Goal: Task Accomplishment & Management: Manage account settings

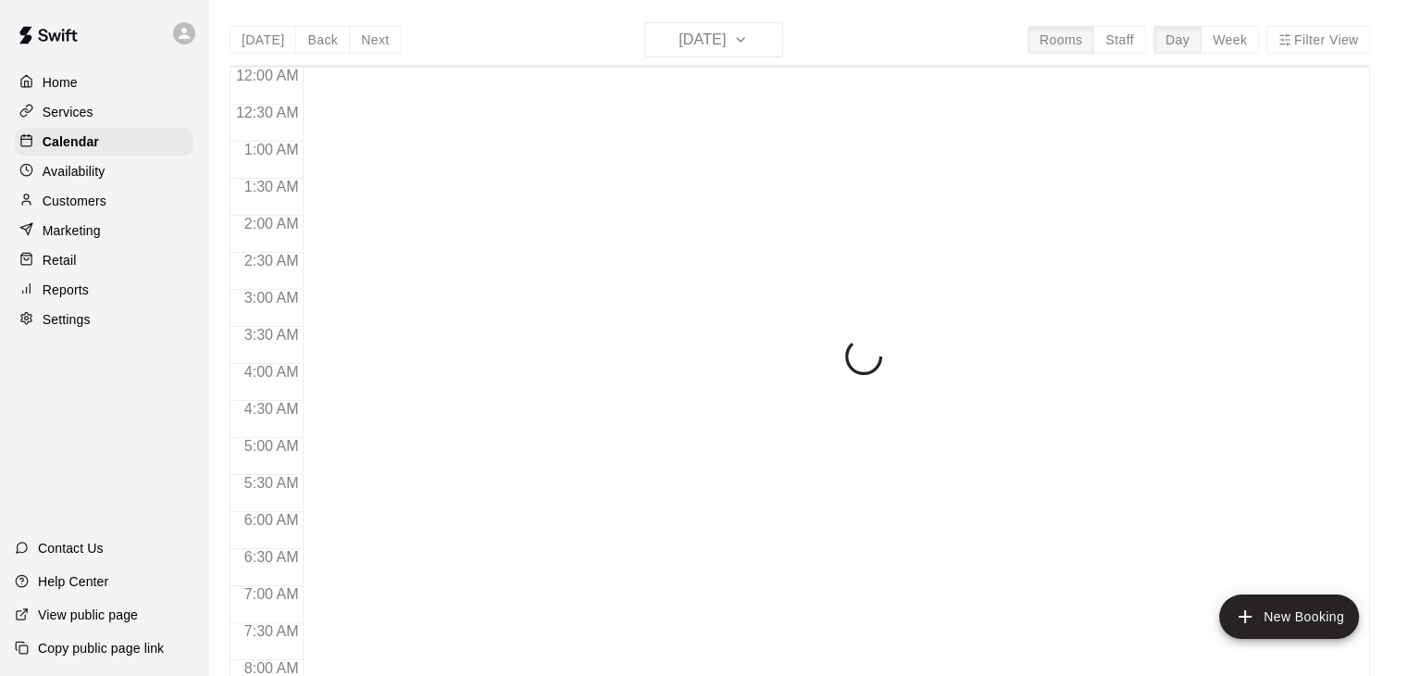
scroll to position [1102, 0]
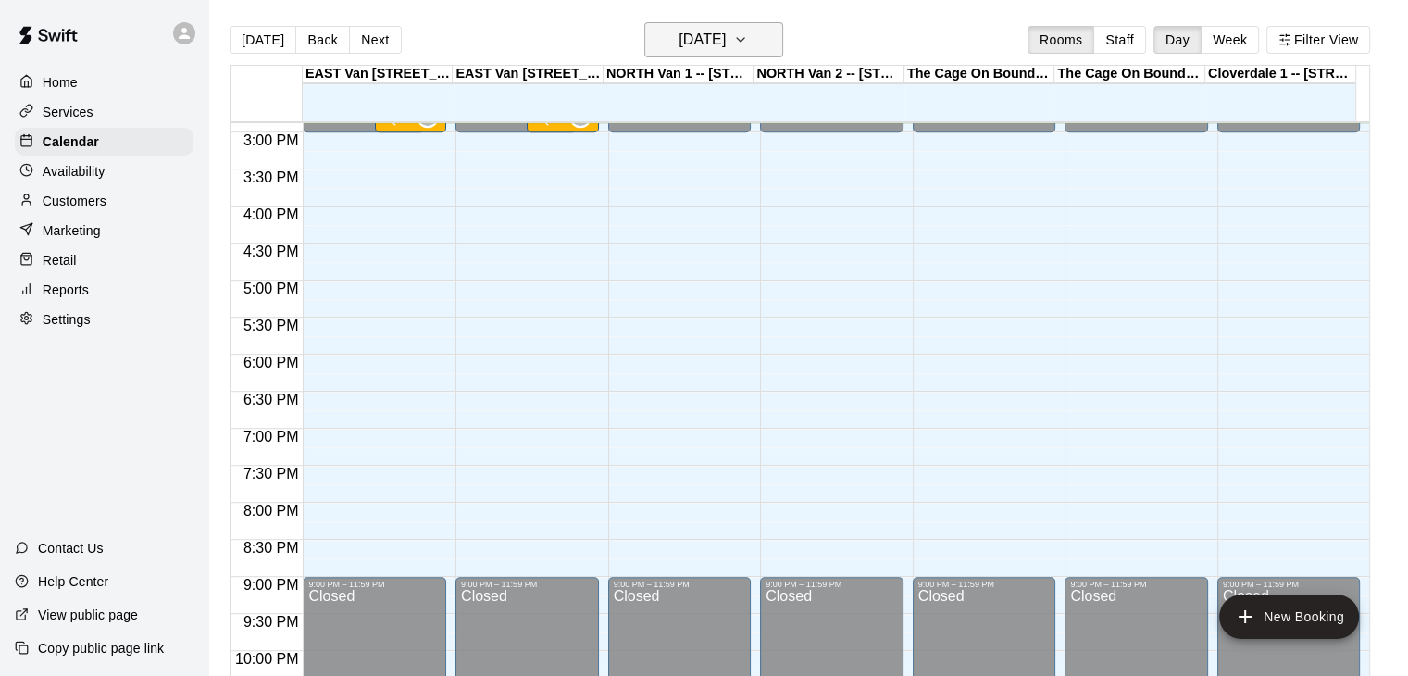
click at [748, 40] on icon "button" at bounding box center [740, 40] width 15 height 22
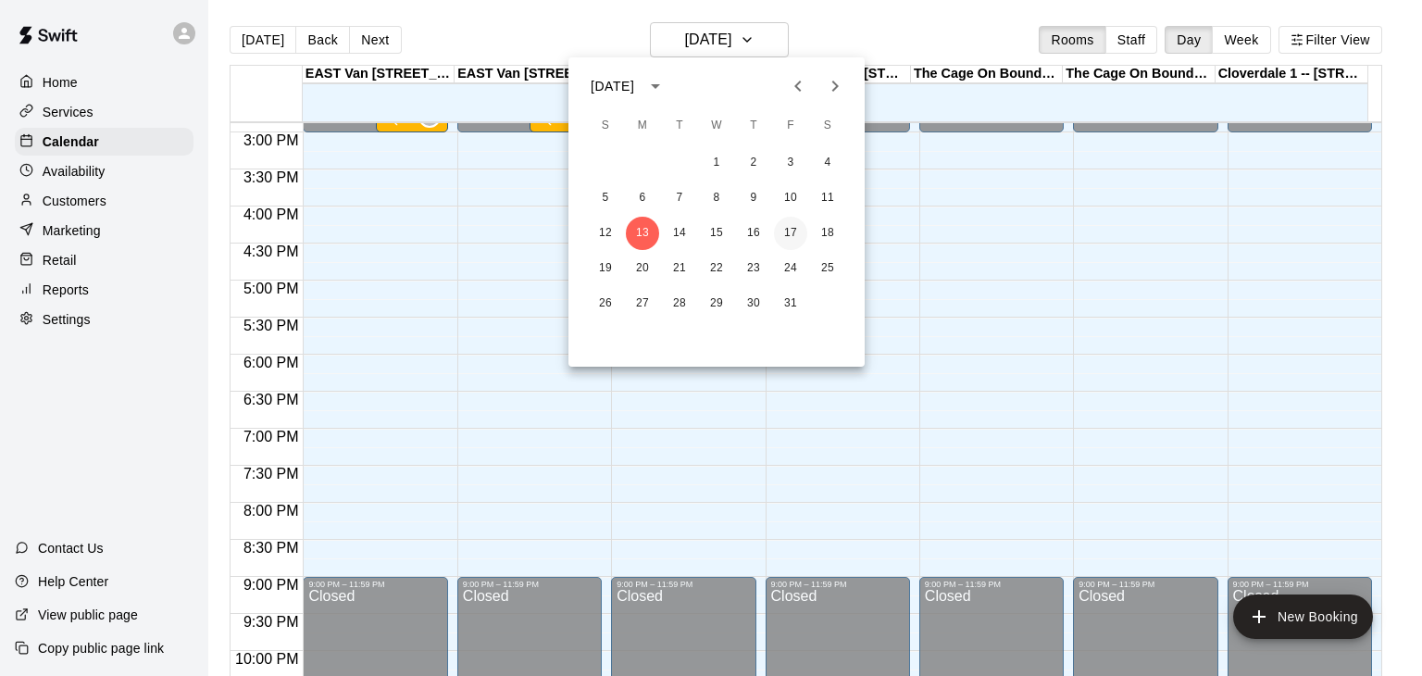
click at [790, 230] on button "17" at bounding box center [790, 233] width 33 height 33
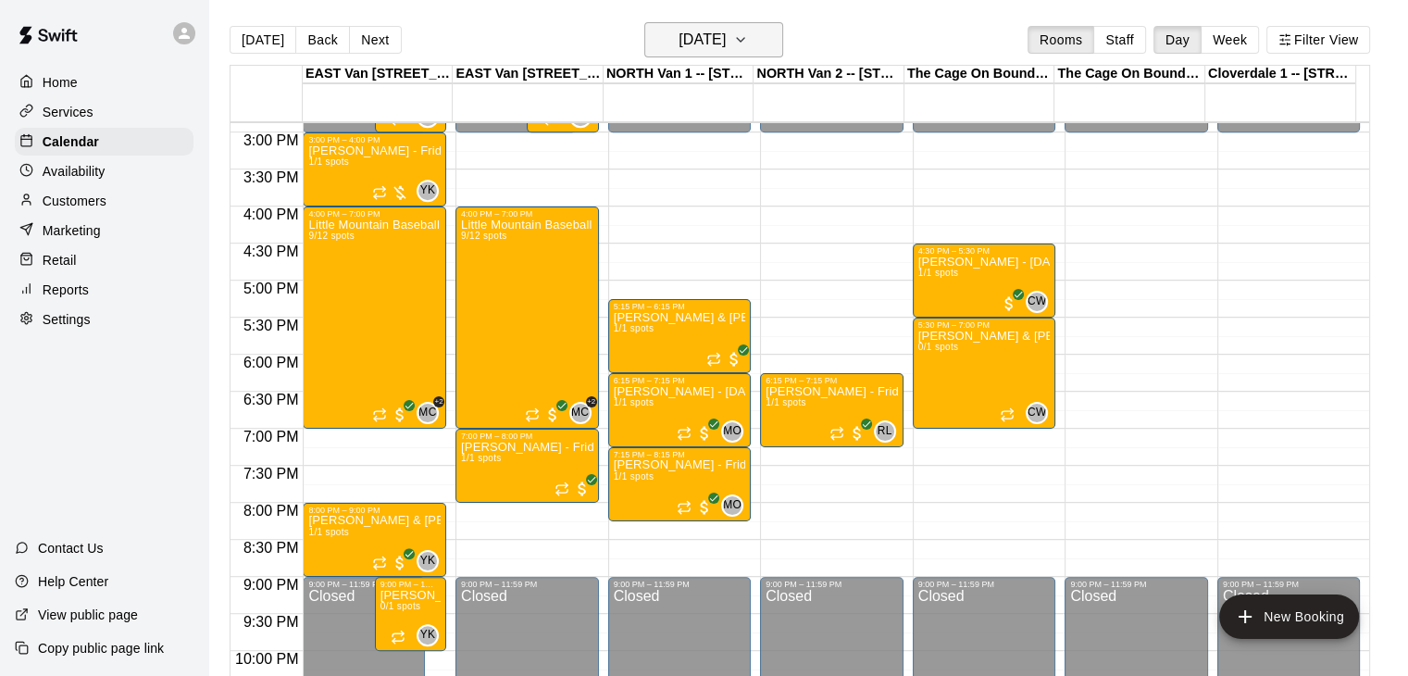
click at [748, 31] on icon "button" at bounding box center [740, 40] width 15 height 22
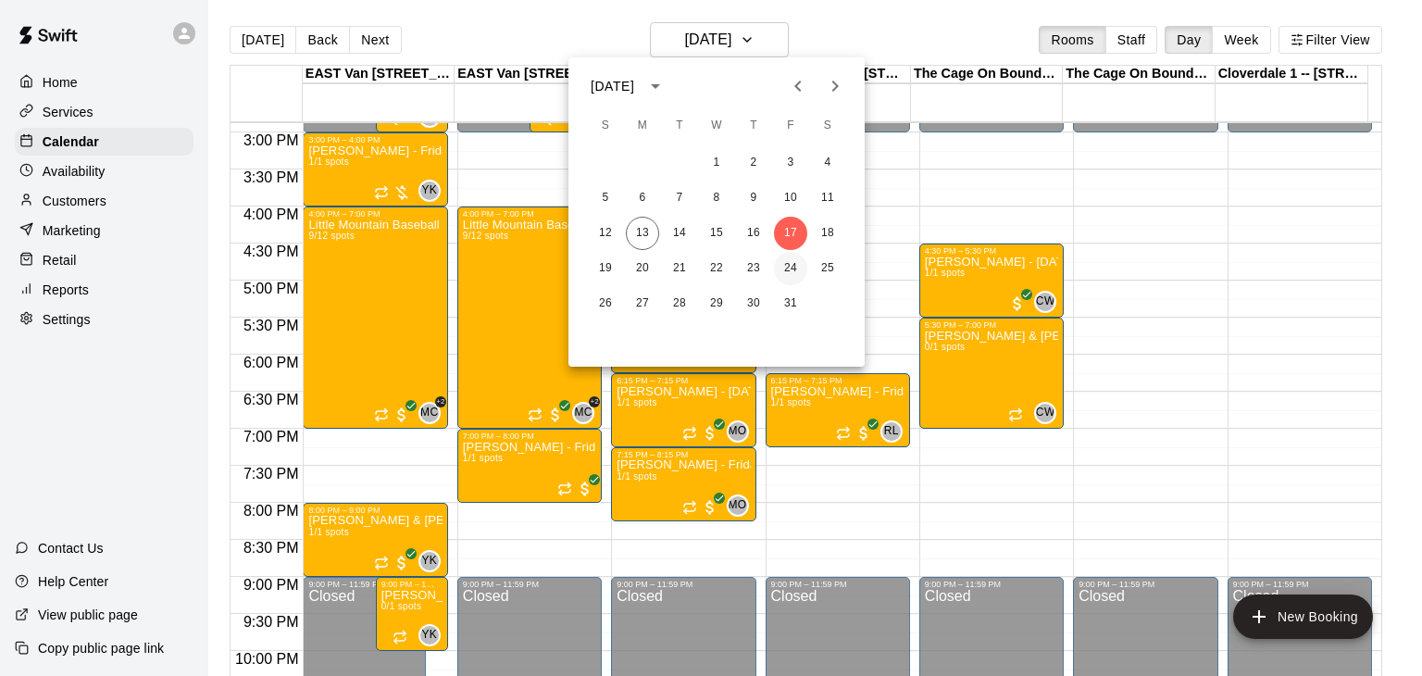
click at [793, 262] on button "24" at bounding box center [790, 268] width 33 height 33
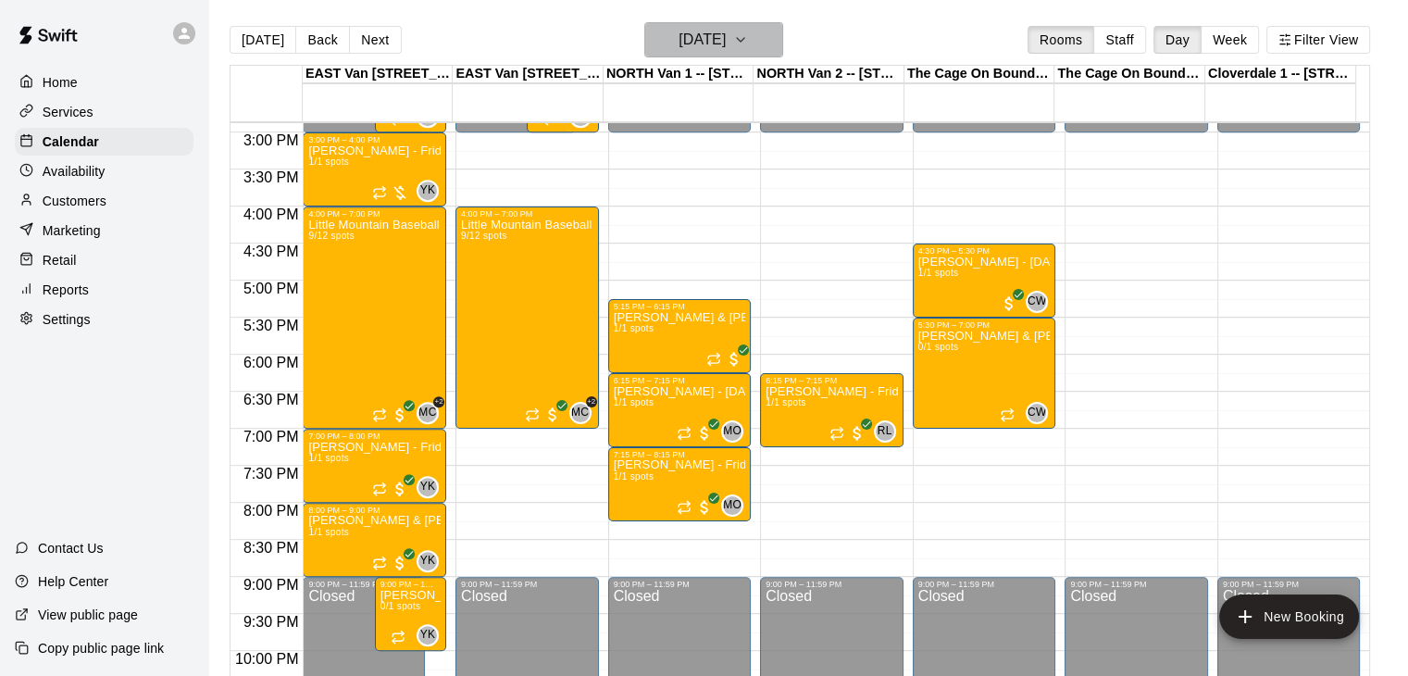
click at [748, 44] on icon "button" at bounding box center [740, 40] width 15 height 22
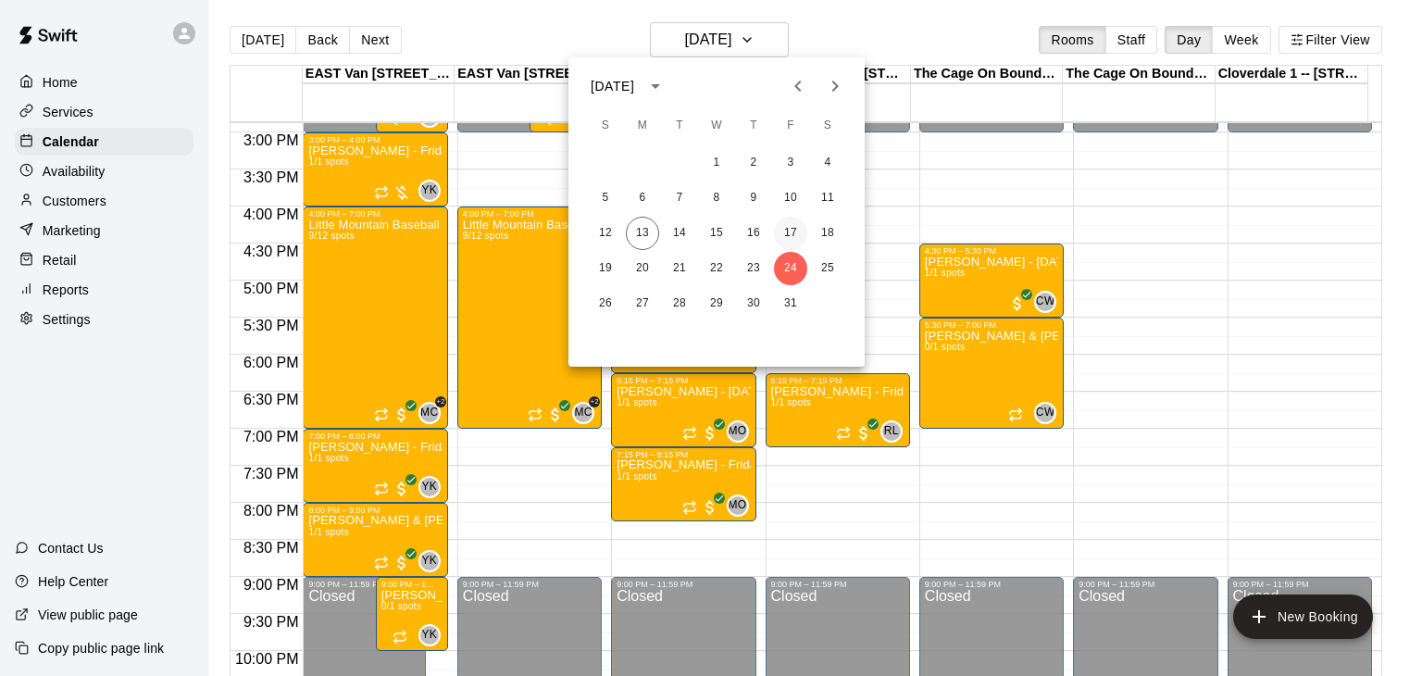
click at [791, 234] on button "17" at bounding box center [790, 233] width 33 height 33
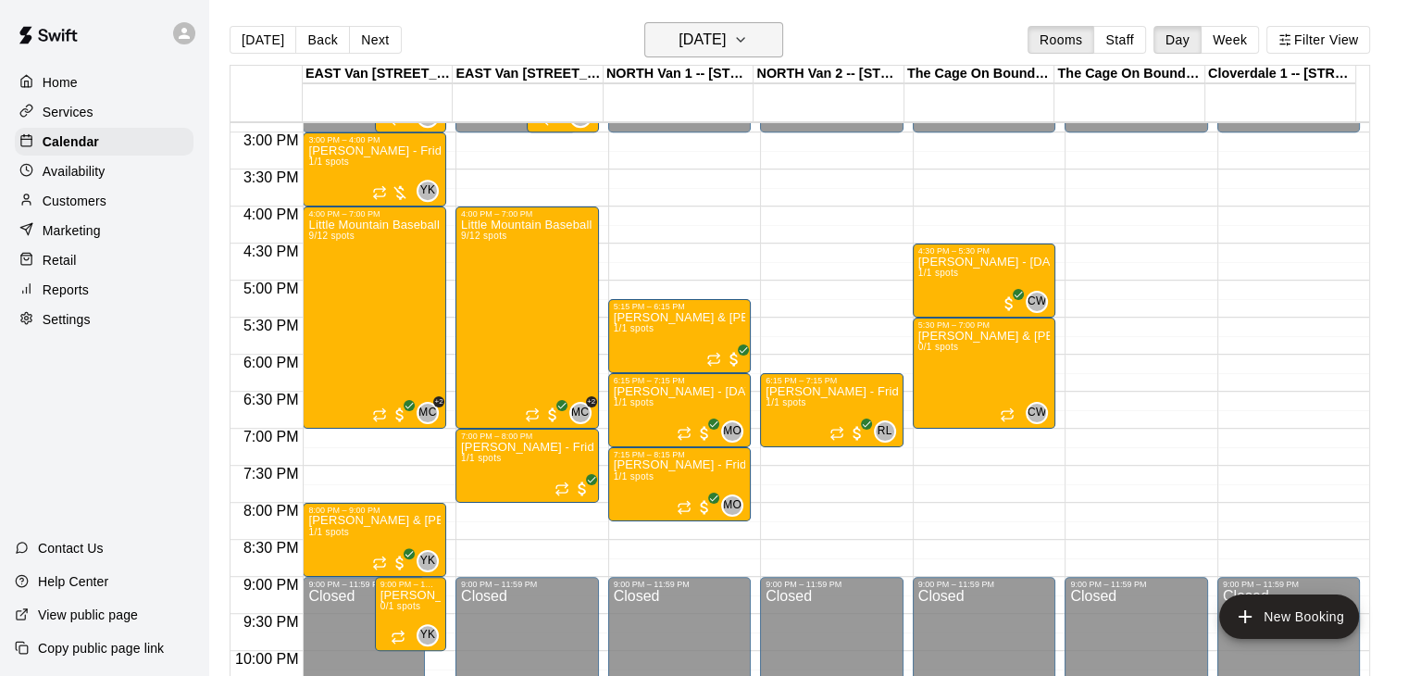
click at [748, 30] on icon "button" at bounding box center [740, 40] width 15 height 22
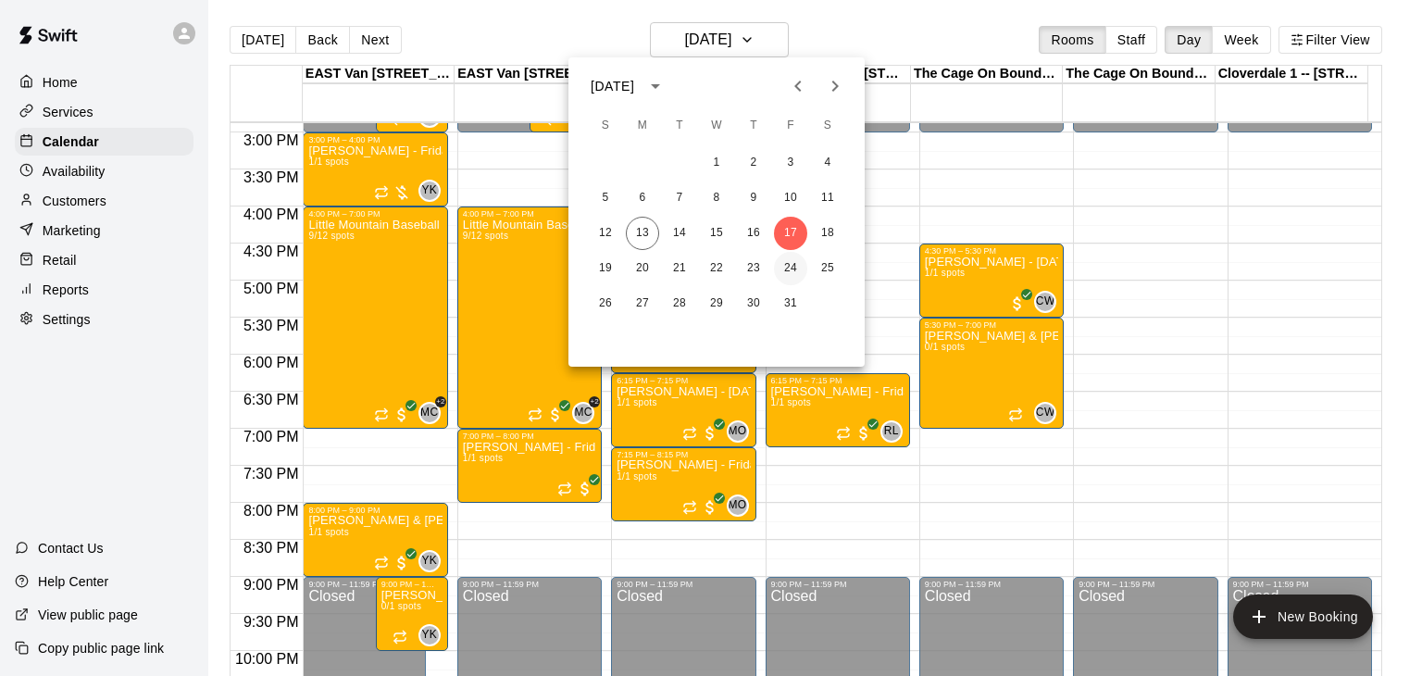
click at [791, 276] on button "24" at bounding box center [790, 268] width 33 height 33
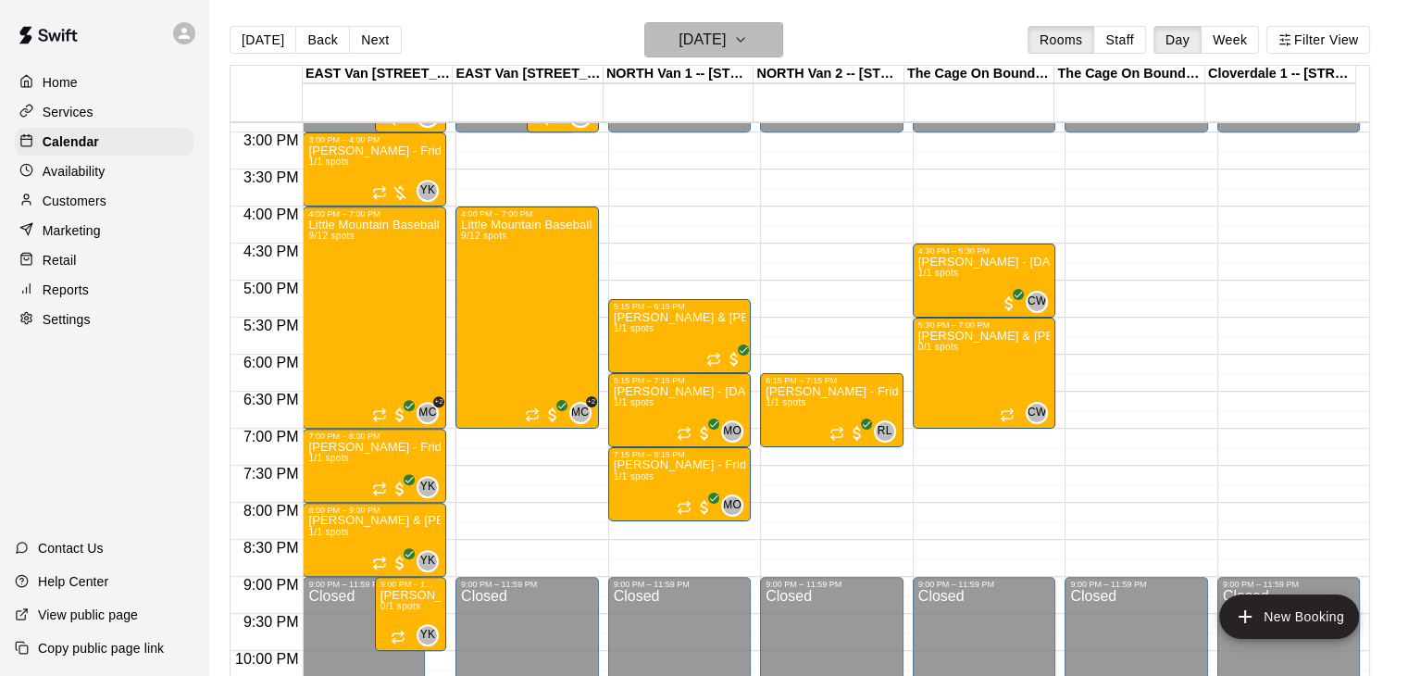
click at [779, 41] on button "[DATE]" at bounding box center [713, 39] width 139 height 35
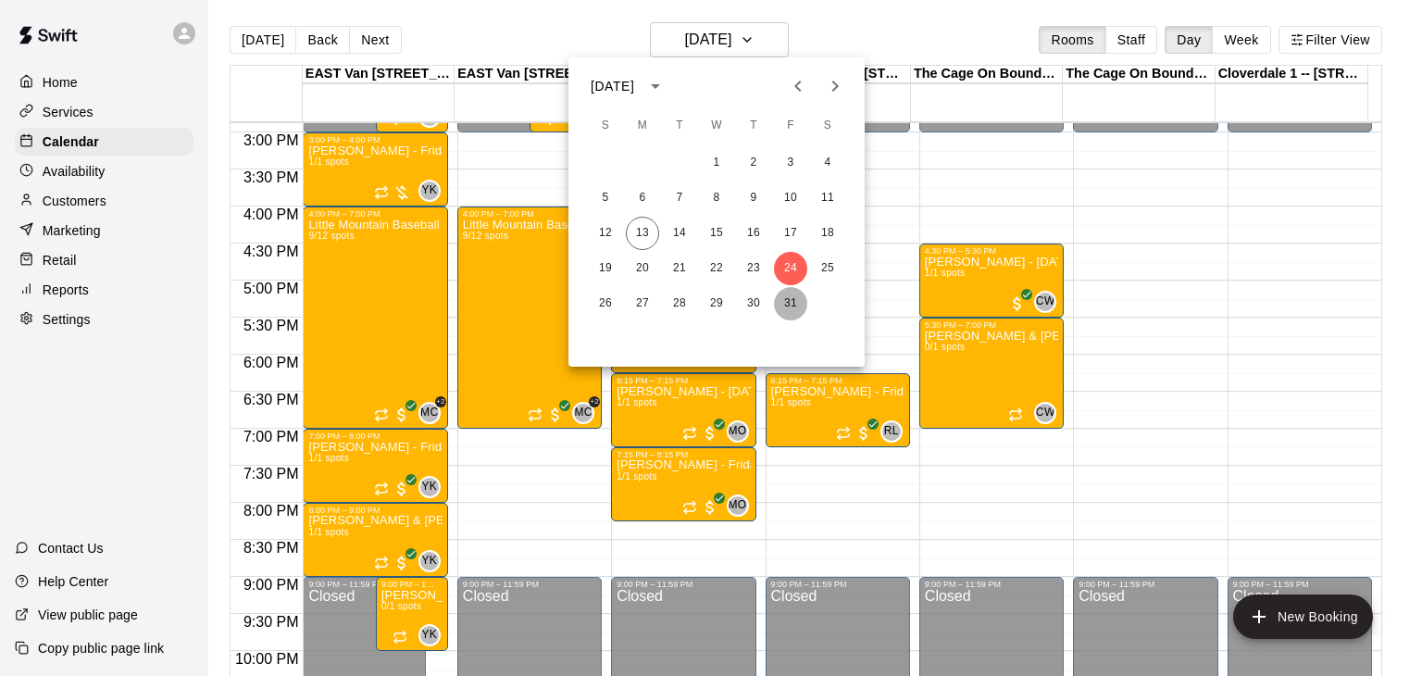
click at [781, 302] on button "31" at bounding box center [790, 303] width 33 height 33
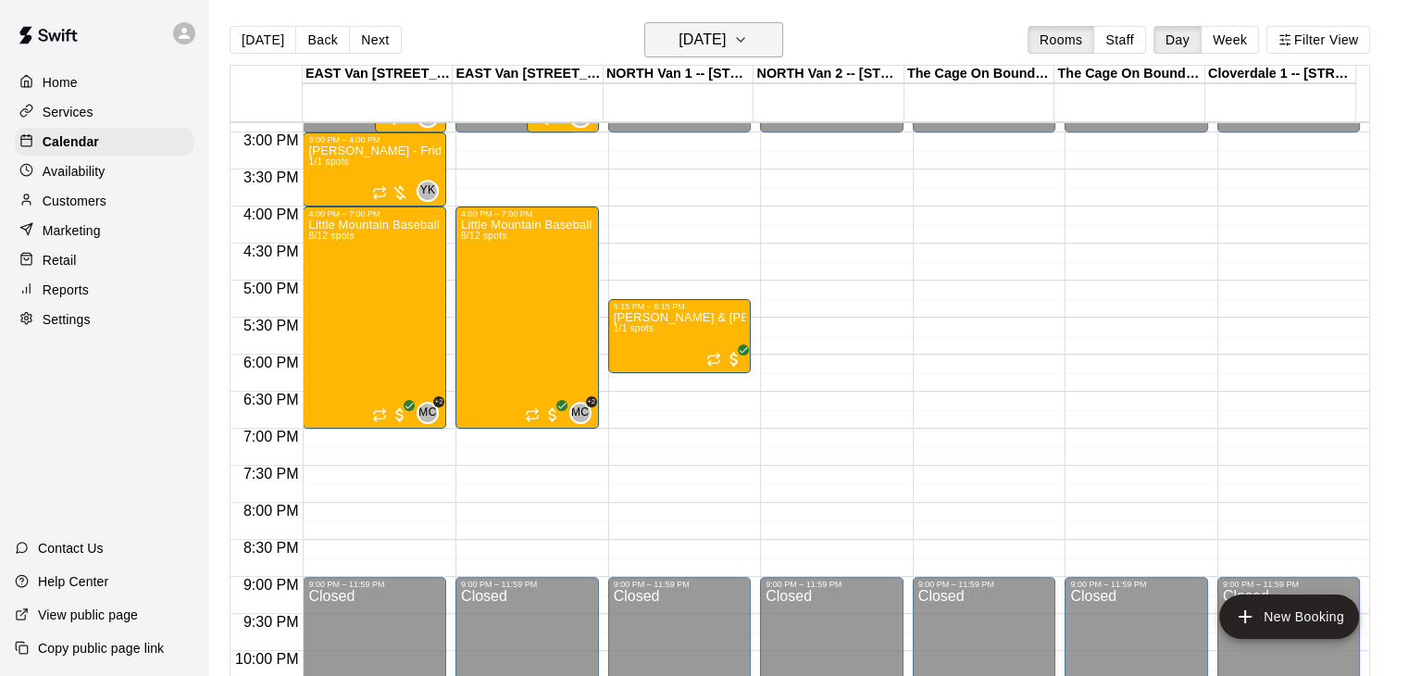
click at [748, 37] on icon "button" at bounding box center [740, 40] width 15 height 22
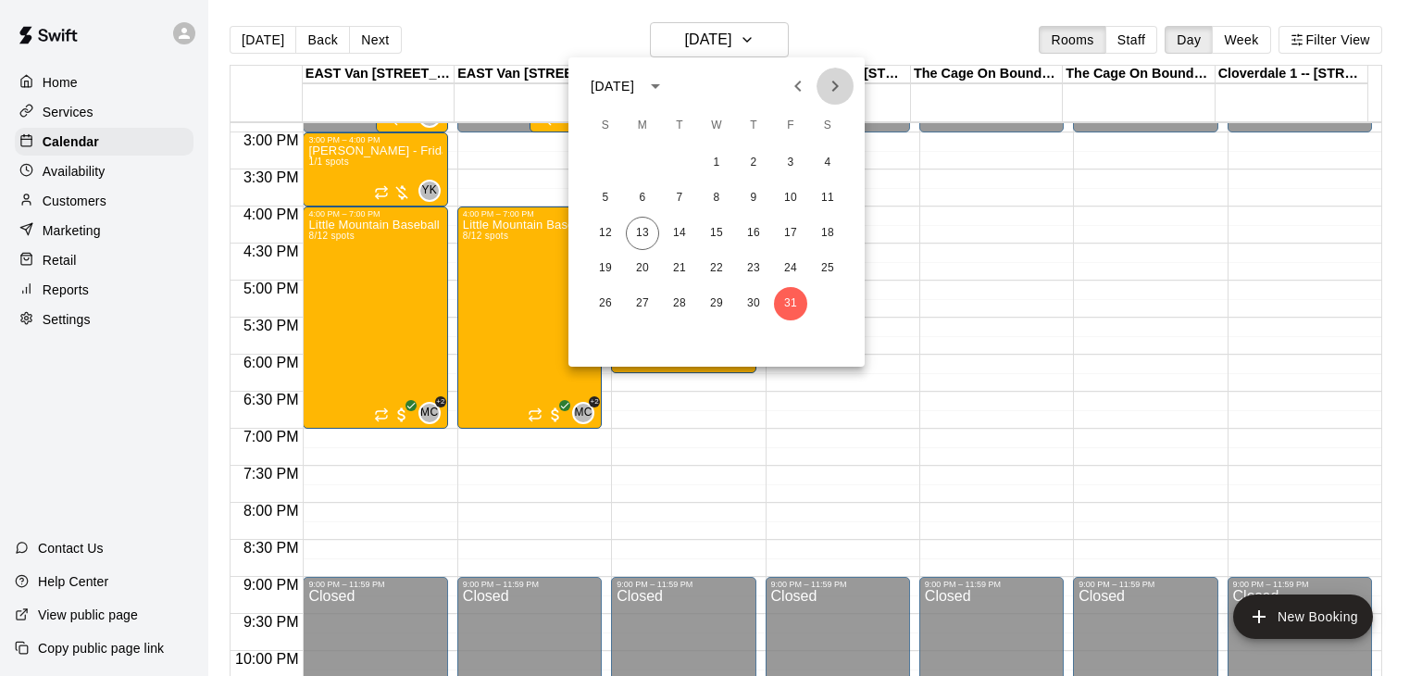
click at [833, 85] on icon "Next month" at bounding box center [835, 86] width 22 height 22
click at [786, 202] on button "7" at bounding box center [790, 197] width 33 height 33
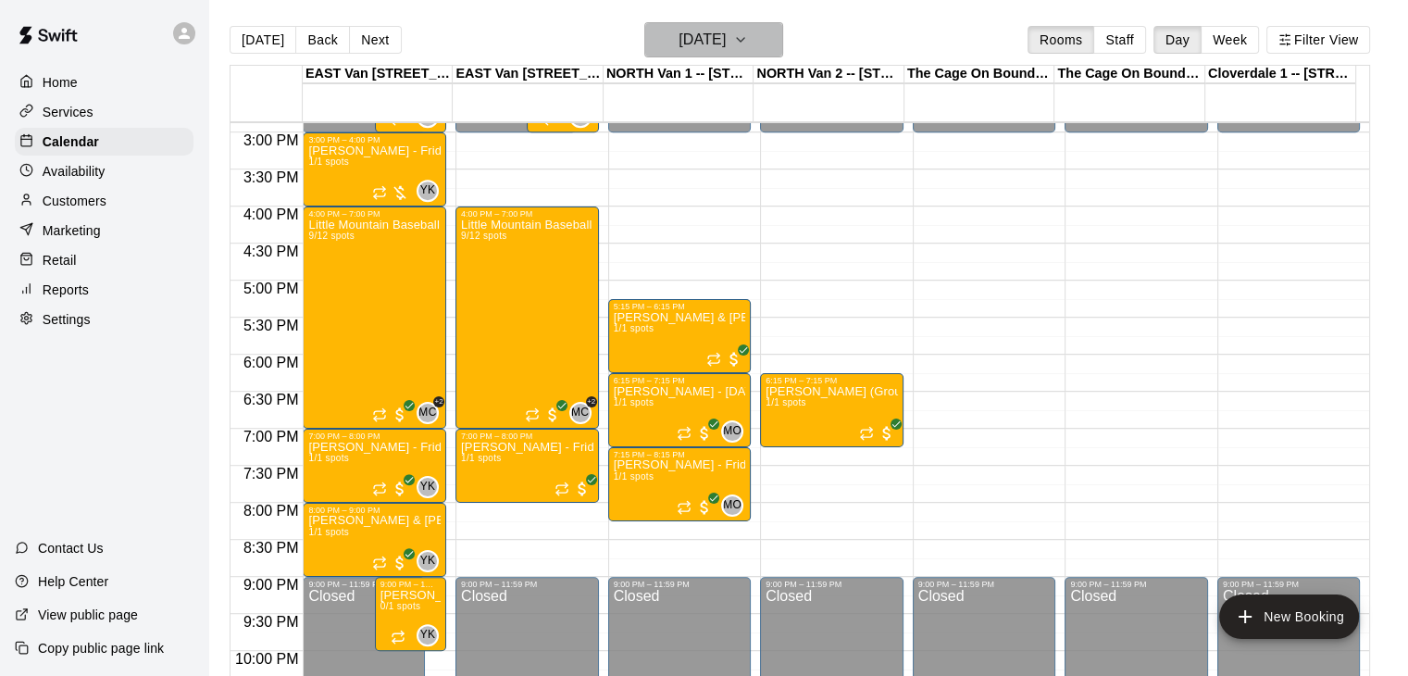
click at [748, 43] on icon "button" at bounding box center [740, 40] width 15 height 22
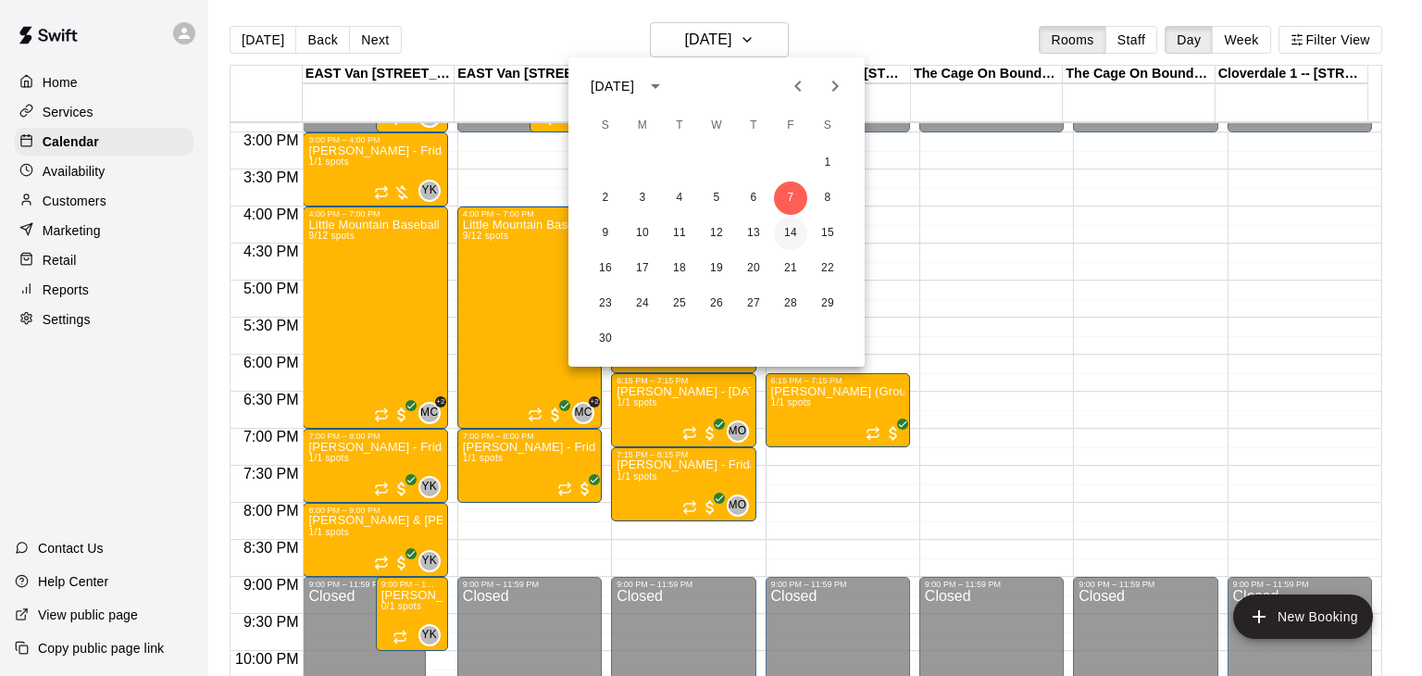
click at [783, 232] on button "14" at bounding box center [790, 233] width 33 height 33
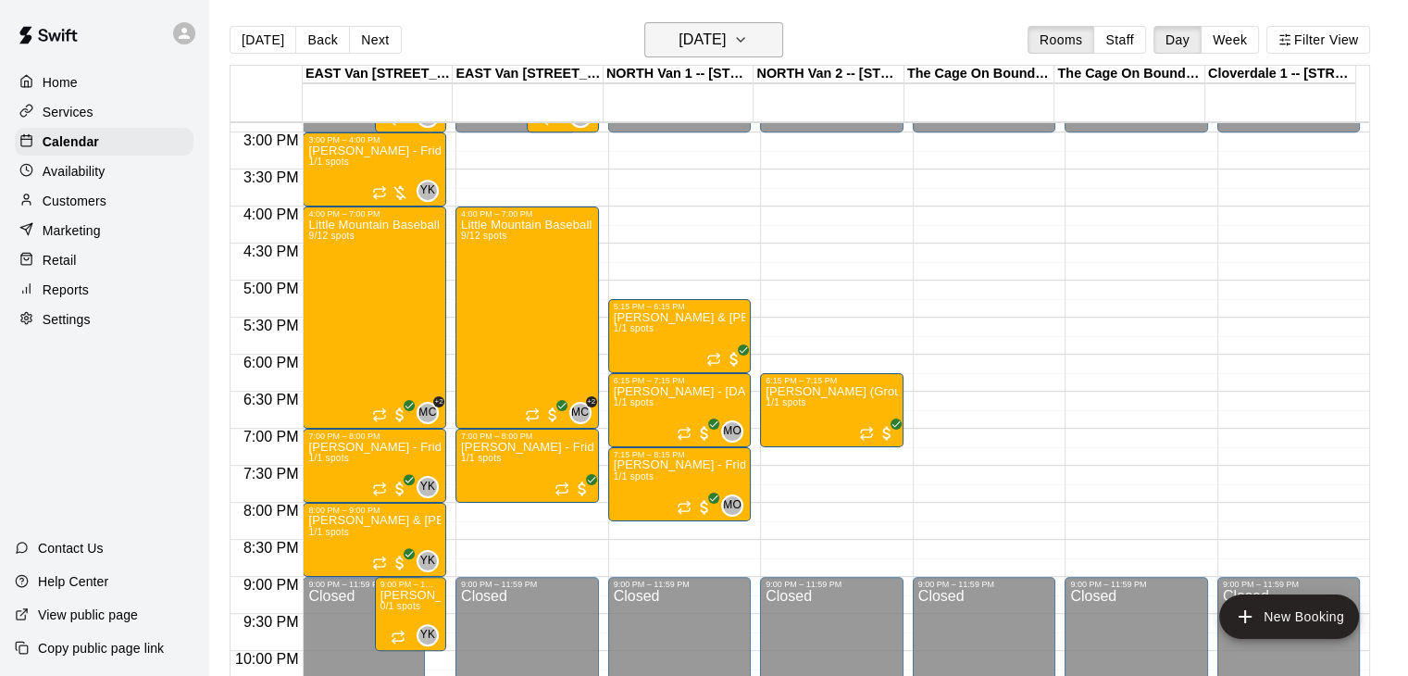
click at [744, 38] on icon "button" at bounding box center [740, 40] width 7 height 4
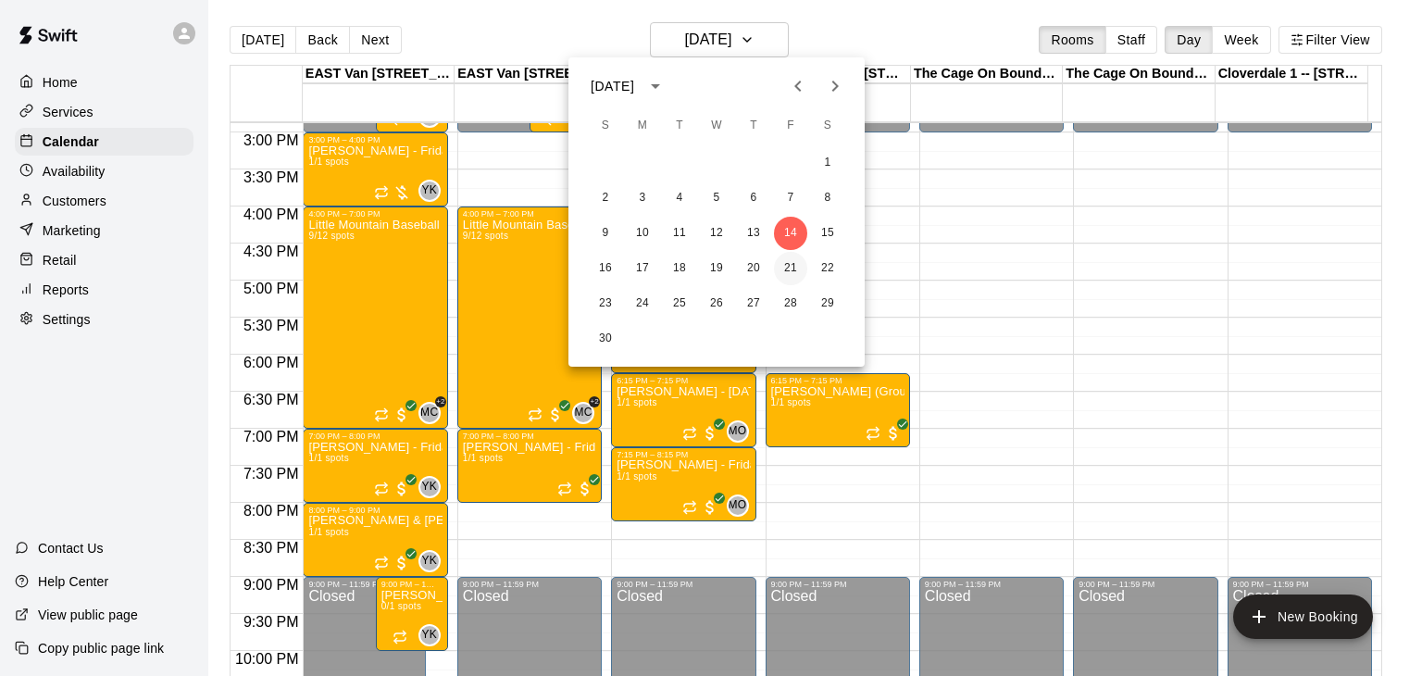
click at [796, 270] on button "21" at bounding box center [790, 268] width 33 height 33
